Goal: Transaction & Acquisition: Purchase product/service

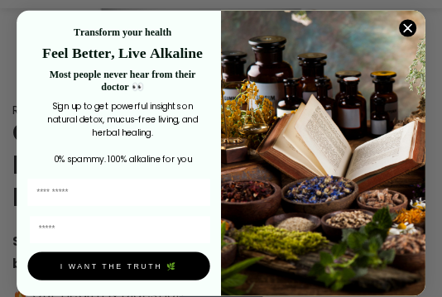
scroll to position [497, 0]
click at [407, 35] on circle "Close dialog" at bounding box center [407, 27] width 17 height 17
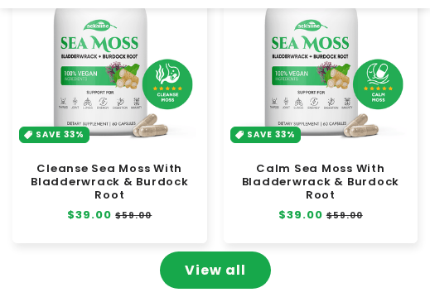
scroll to position [1408, 0]
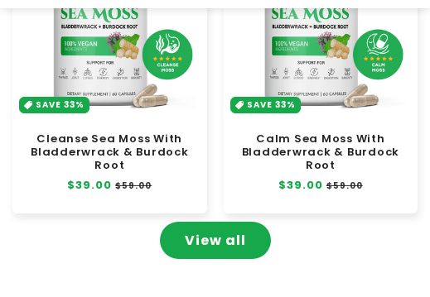
click at [138, 132] on link "Cleanse Sea Moss With Bladderwrack & Burdock Root" at bounding box center [110, 152] width 178 height 40
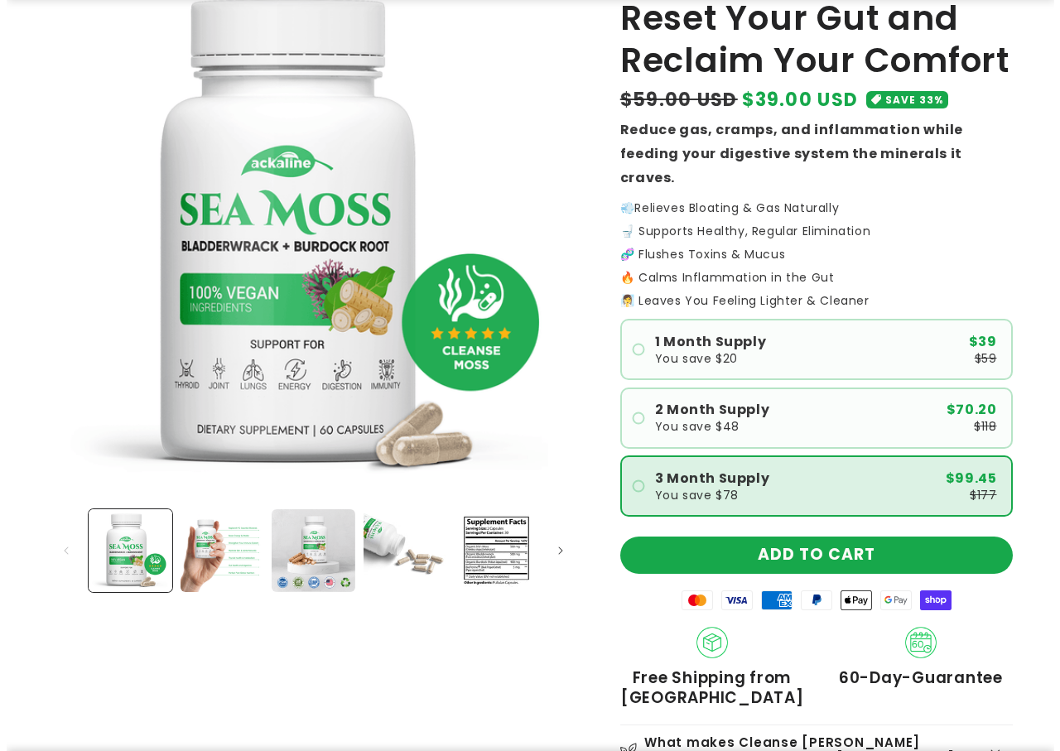
scroll to position [166, 0]
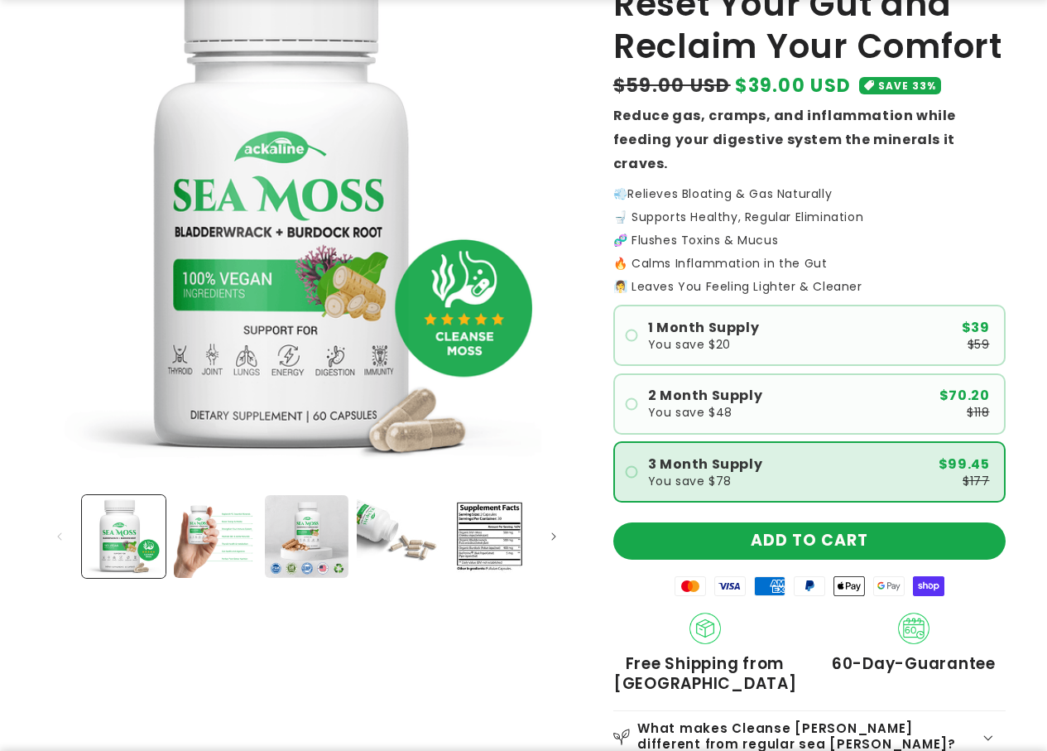
click at [429, 296] on label "3 Month Supply You save $78 $99.45 $177" at bounding box center [810, 471] width 392 height 61
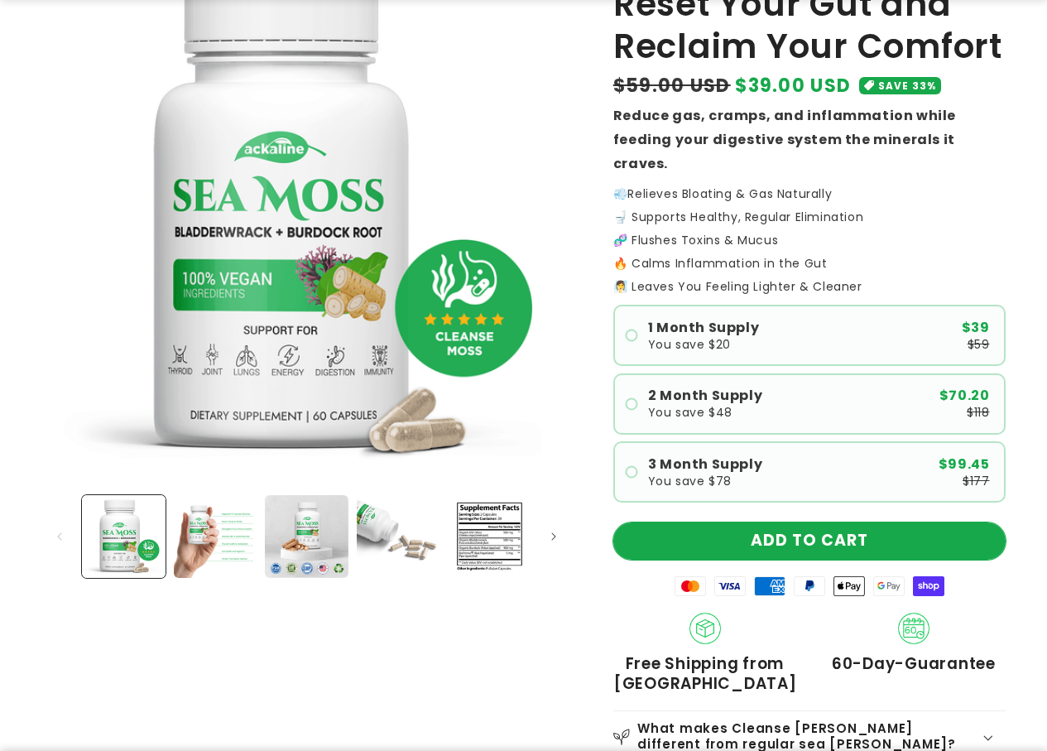
click at [429, 296] on button "ADD TO CART" at bounding box center [810, 540] width 392 height 37
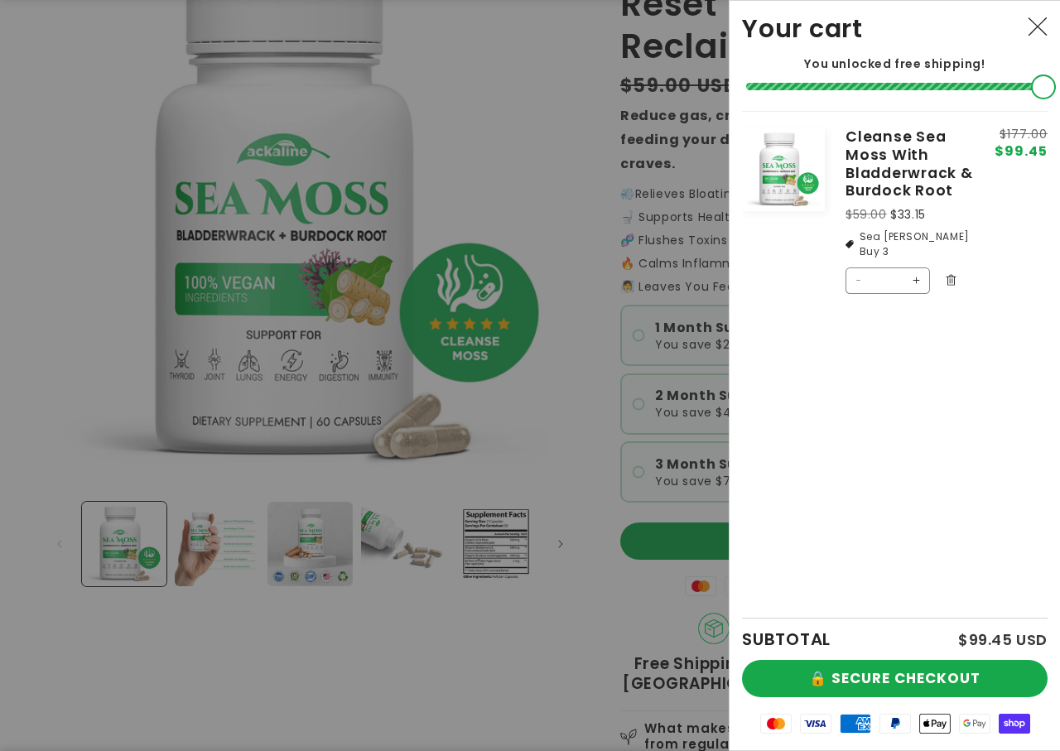
click at [429, 267] on button "Increase quantity for Cleanse Sea Moss With Bladderwrack &amp; Burdock Root" at bounding box center [916, 280] width 26 height 26
type input "*"
click at [429, 267] on form "Product image Product Total Quantity Cleanse Sea Moss With Bladderwrack & Burdo…" at bounding box center [895, 212] width 306 height 203
click at [429, 296] on button "Increase quantity for Cleanse Sea Moss With Bladderwrack &amp; Burdock Root" at bounding box center [916, 313] width 26 height 26
type input "*"
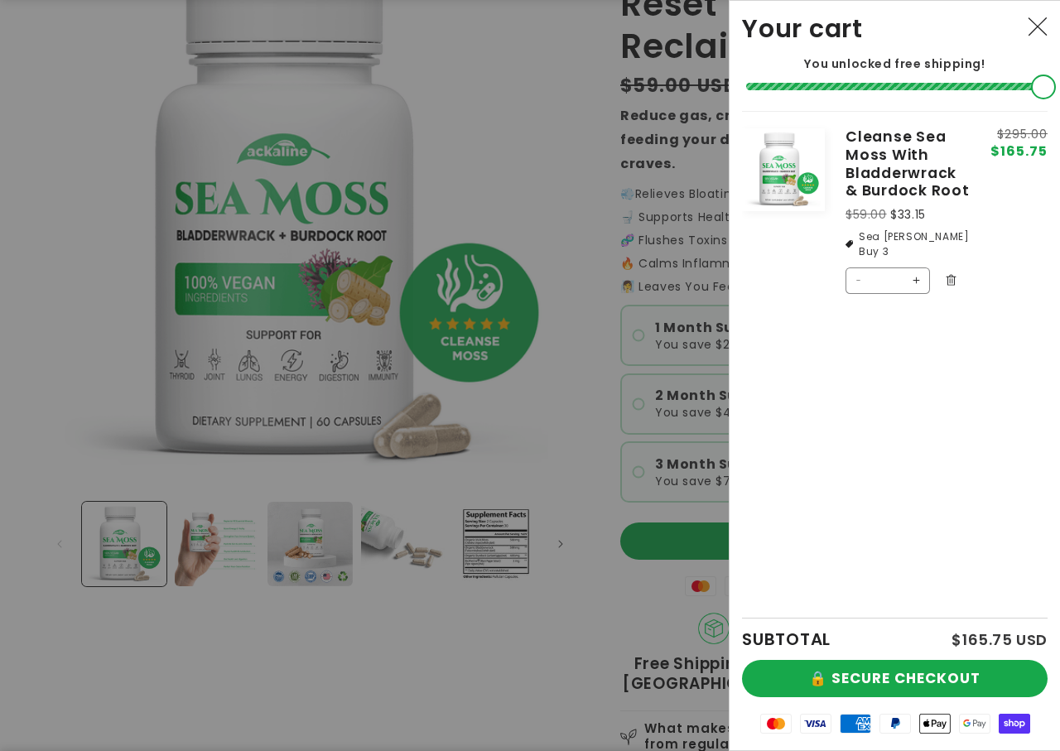
click at [429, 267] on button "Increase quantity for Cleanse Sea Moss With Bladderwrack &amp; Burdock Root" at bounding box center [916, 280] width 26 height 26
type input "*"
click at [429, 296] on button "Increase quantity for Cleanse Sea Moss With Bladderwrack &amp; Burdock Root" at bounding box center [916, 313] width 26 height 26
type input "*"
click at [429, 296] on button "Increase quantity for Cleanse Sea Moss With Bladderwrack &amp; Burdock Root" at bounding box center [916, 313] width 26 height 26
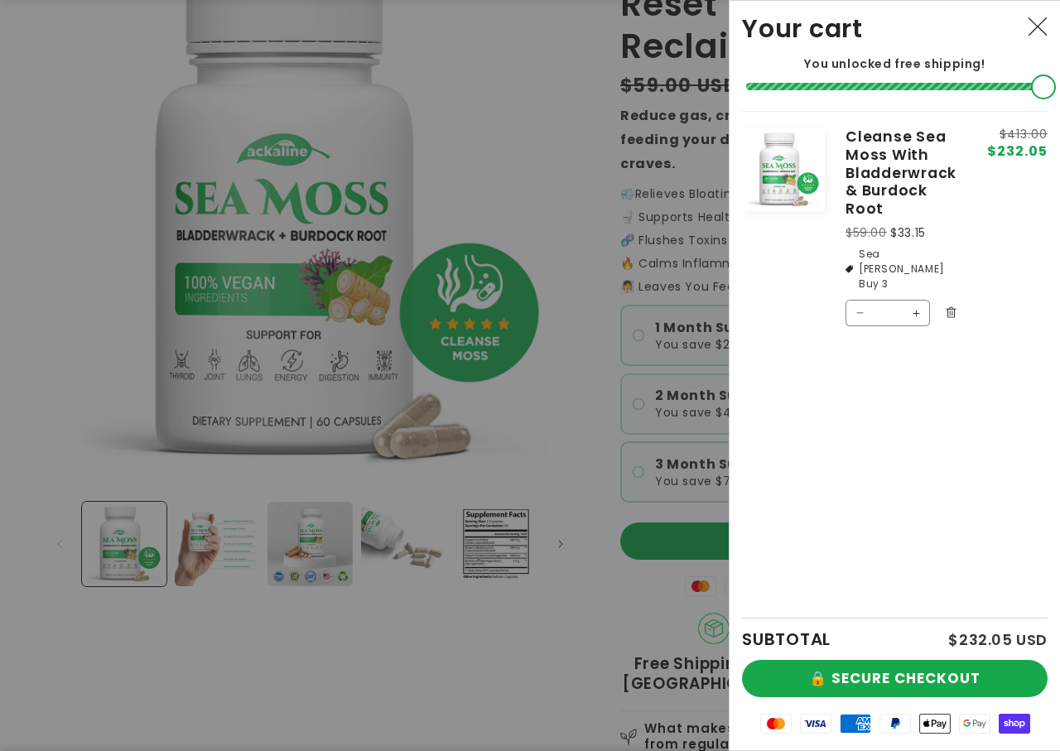
type input "*"
click at [429, 296] on button "🔒 SECURE CHECKOUT" at bounding box center [895, 678] width 306 height 37
